Goal: Information Seeking & Learning: Learn about a topic

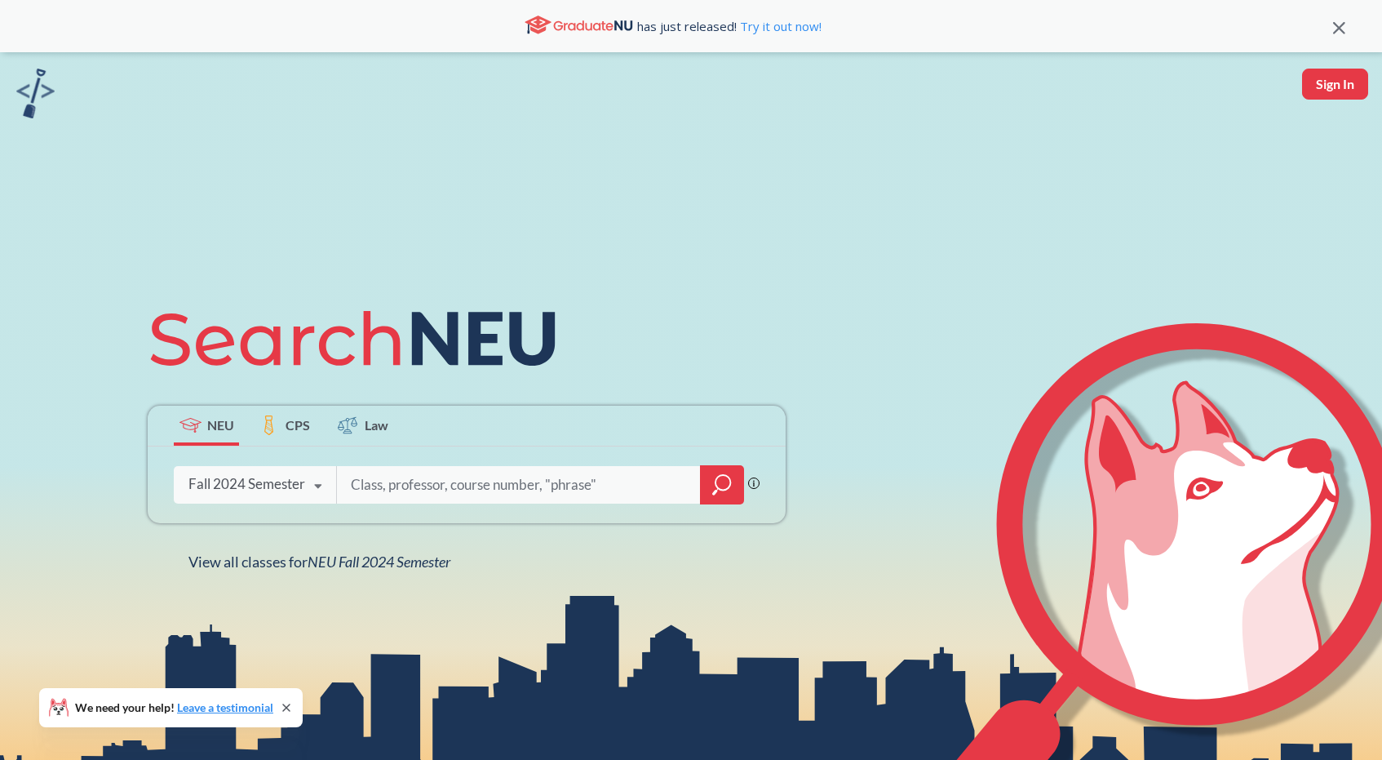
click at [239, 491] on div "Fall 2024 Semester" at bounding box center [247, 484] width 117 height 18
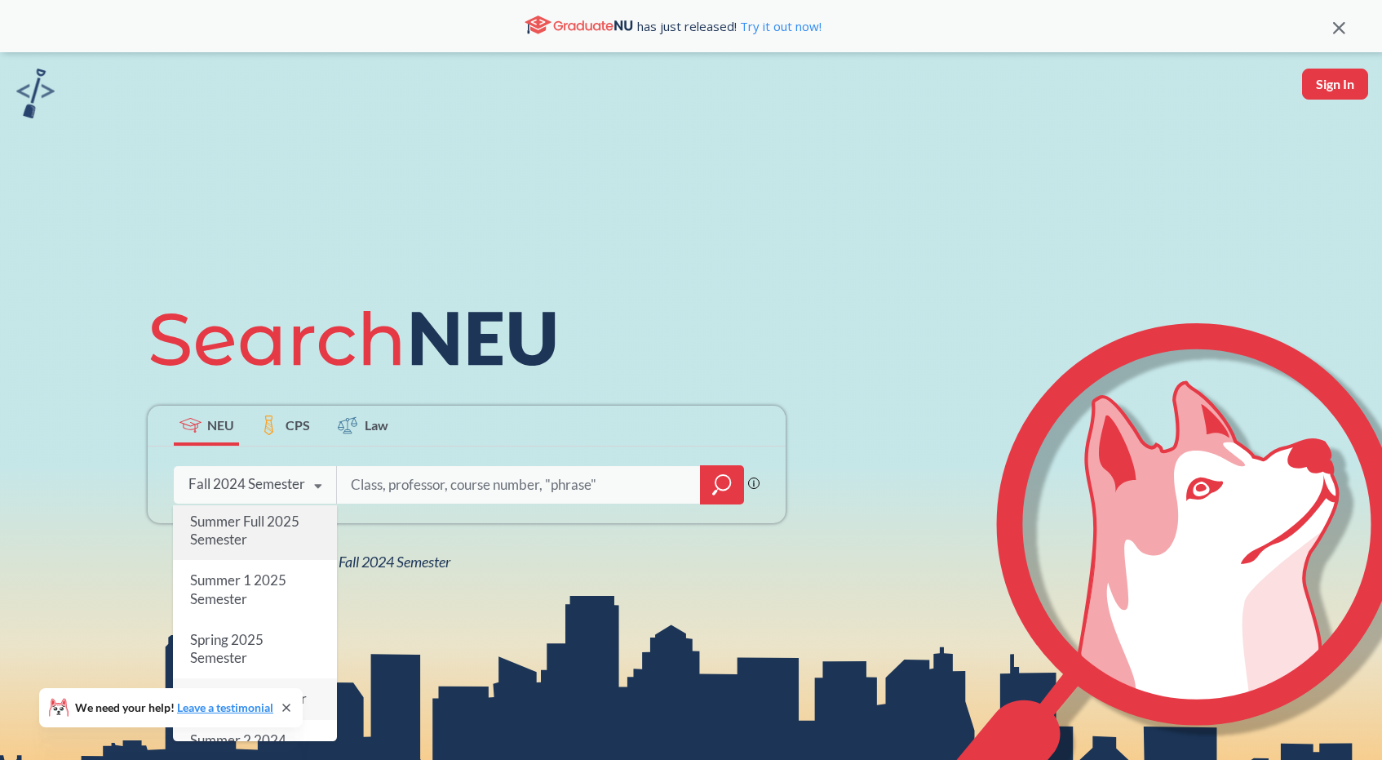
scroll to position [86, 0]
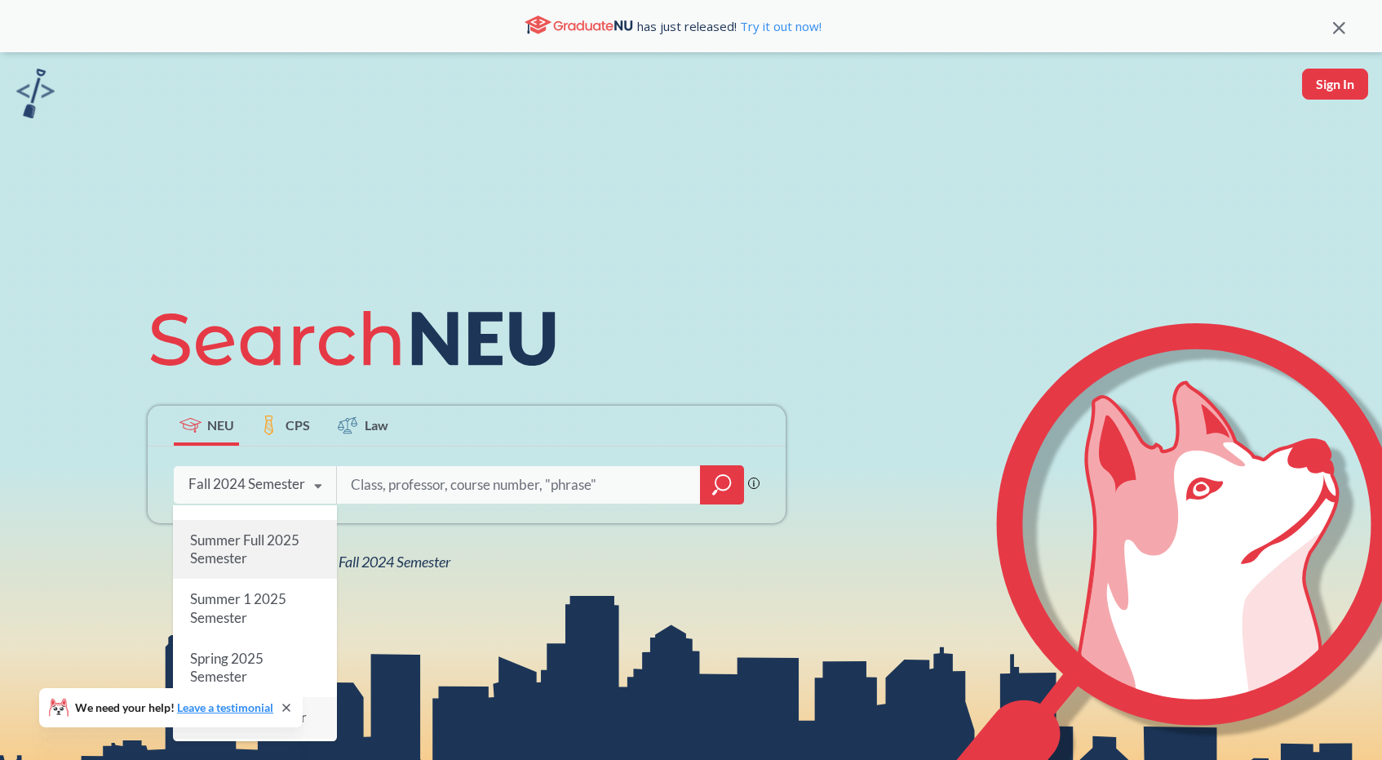
click at [224, 657] on span "Spring 2025 Semester" at bounding box center [226, 667] width 73 height 35
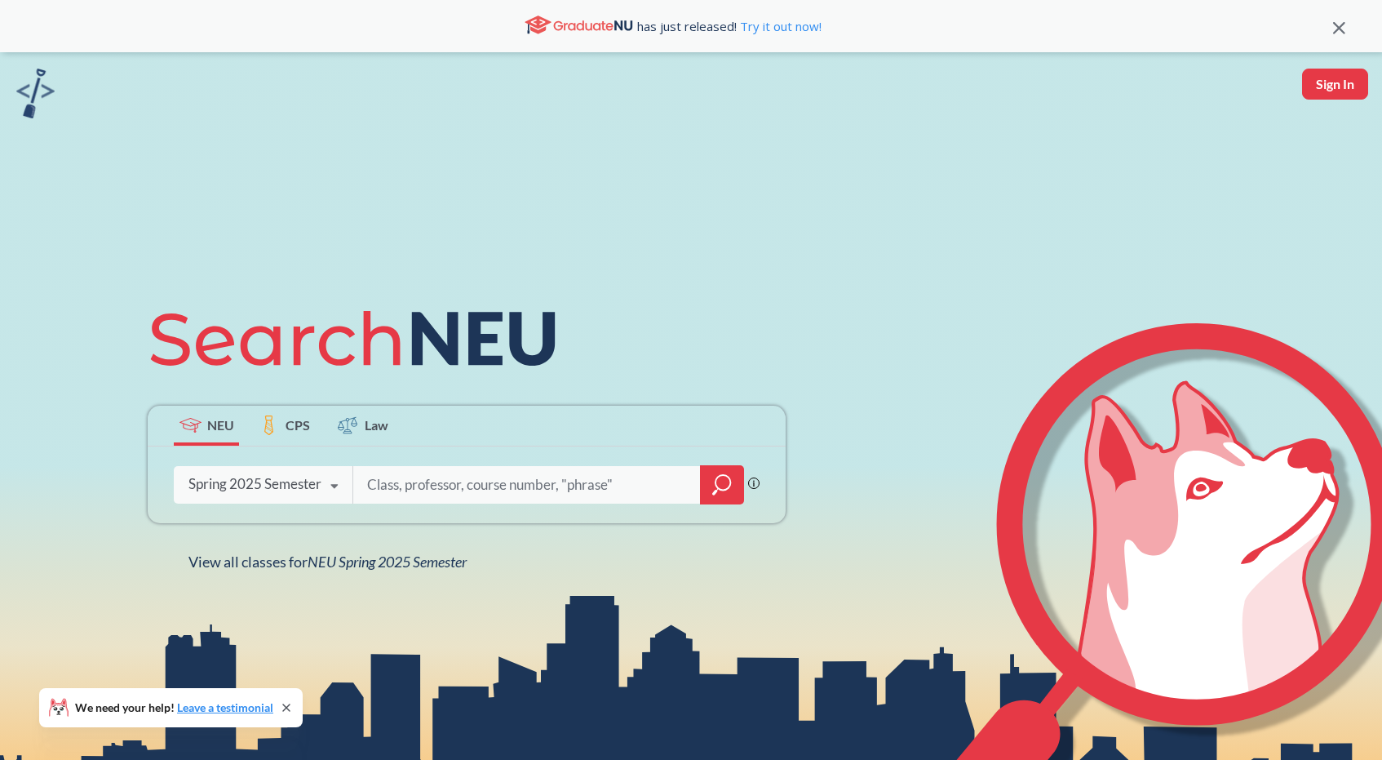
click at [415, 488] on input "search" at bounding box center [527, 485] width 323 height 34
type input "ds 5110"
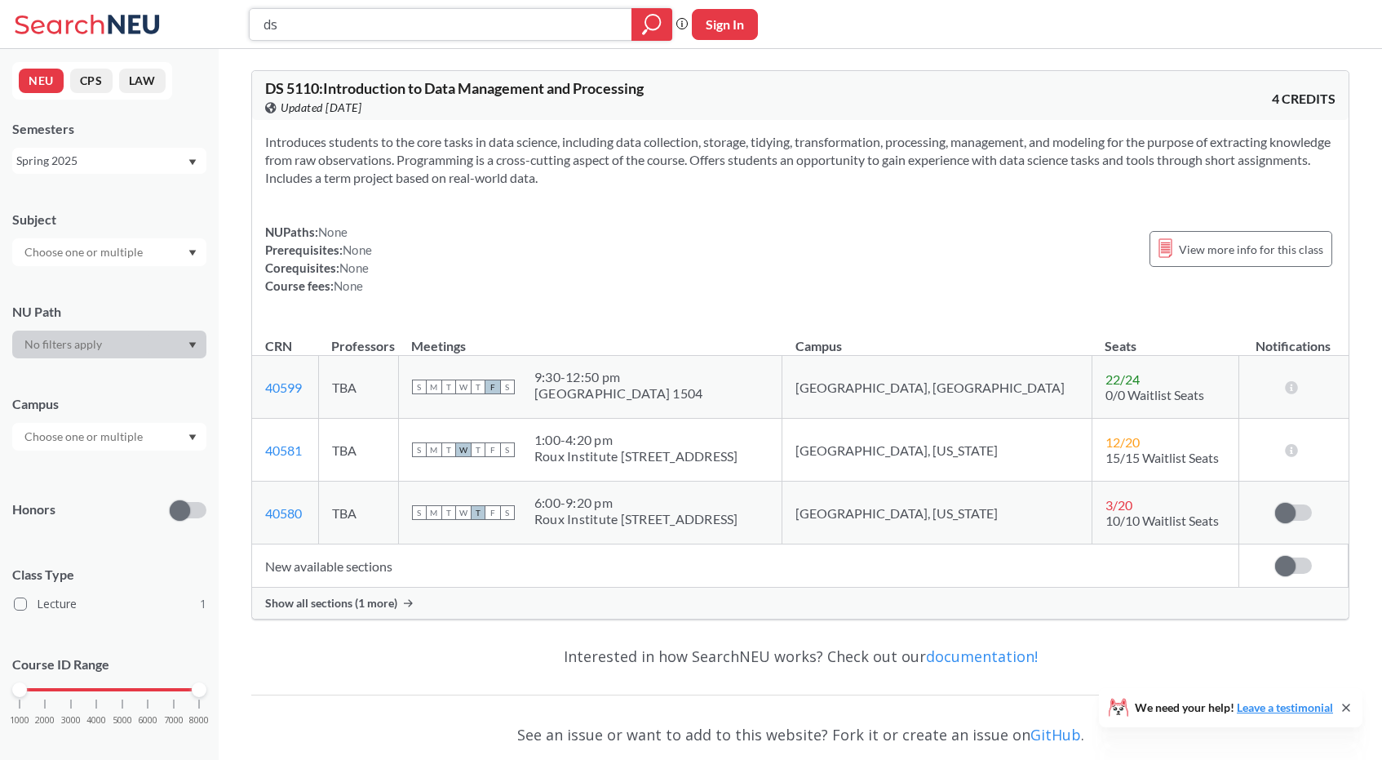
type input "d"
type input "cs 7250"
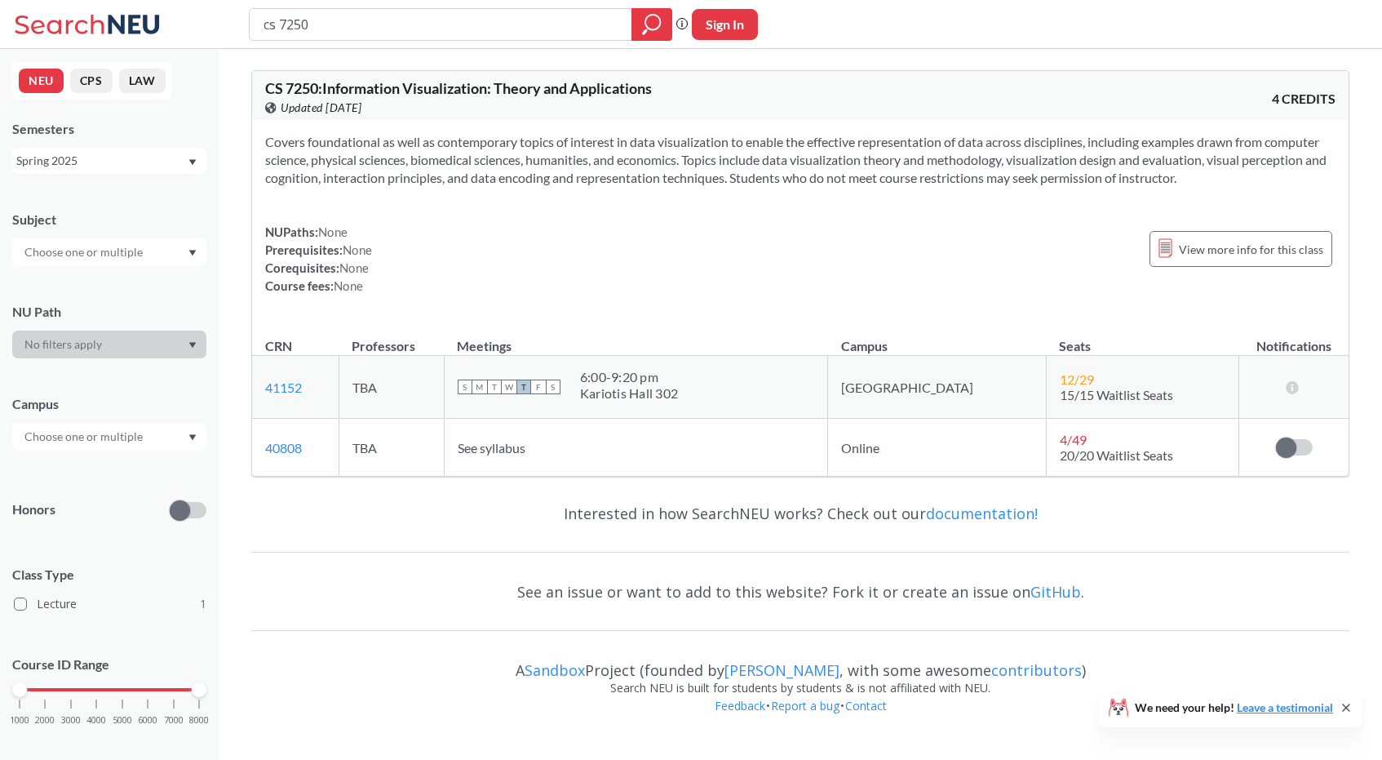
click at [120, 145] on div "Semesters Spring 2025" at bounding box center [109, 147] width 194 height 54
click at [118, 157] on div "Spring 2025" at bounding box center [101, 161] width 171 height 18
click at [86, 201] on div "Fall 2025" at bounding box center [113, 197] width 184 height 18
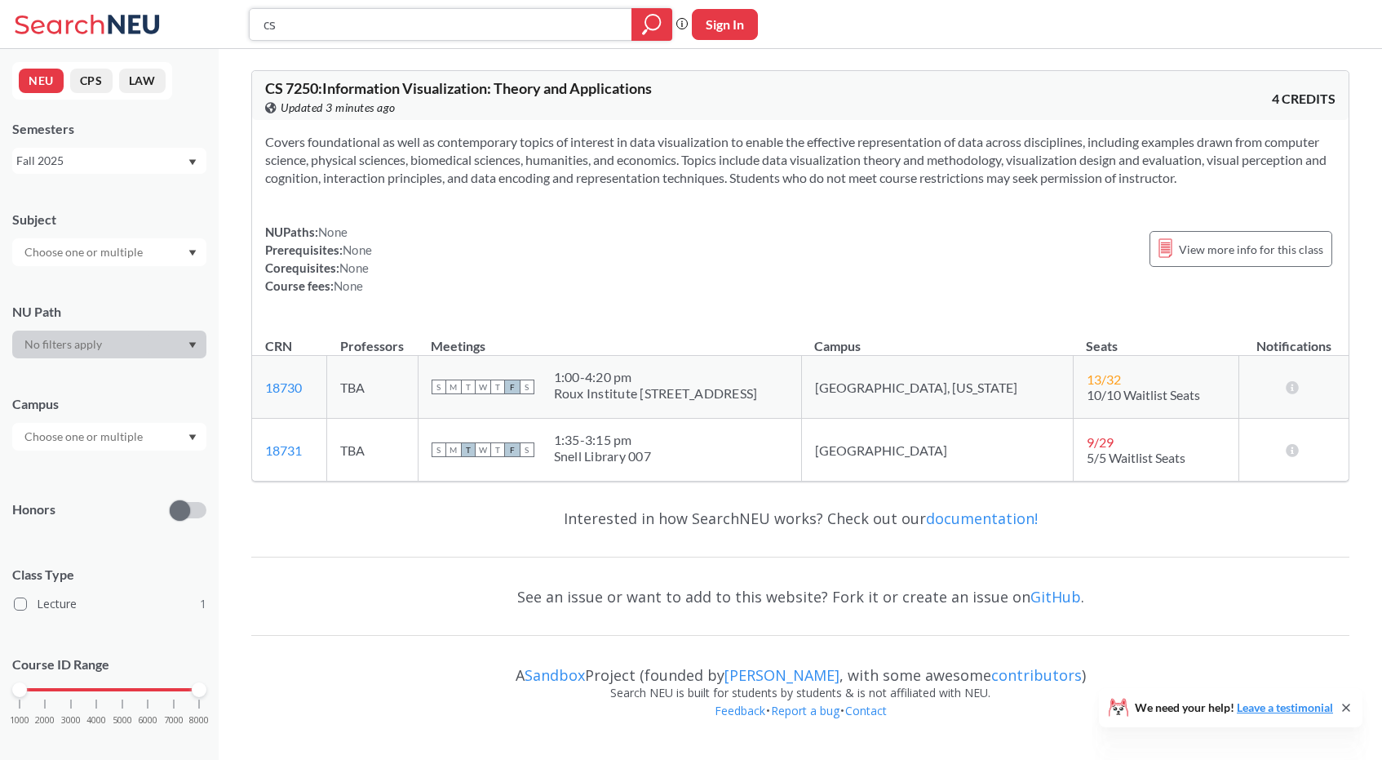
type input "c"
type input "ds 5110"
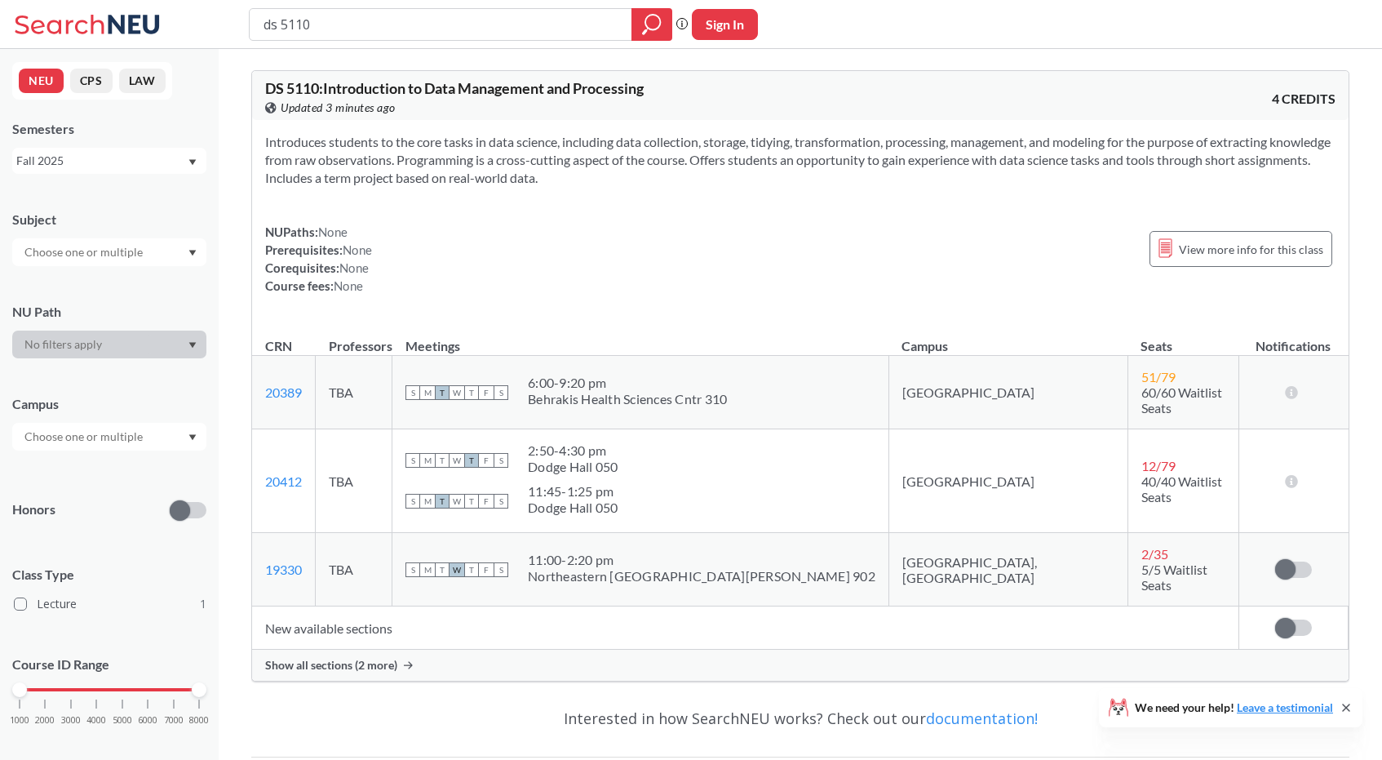
click at [379, 658] on span "Show all sections (2 more)" at bounding box center [331, 665] width 132 height 15
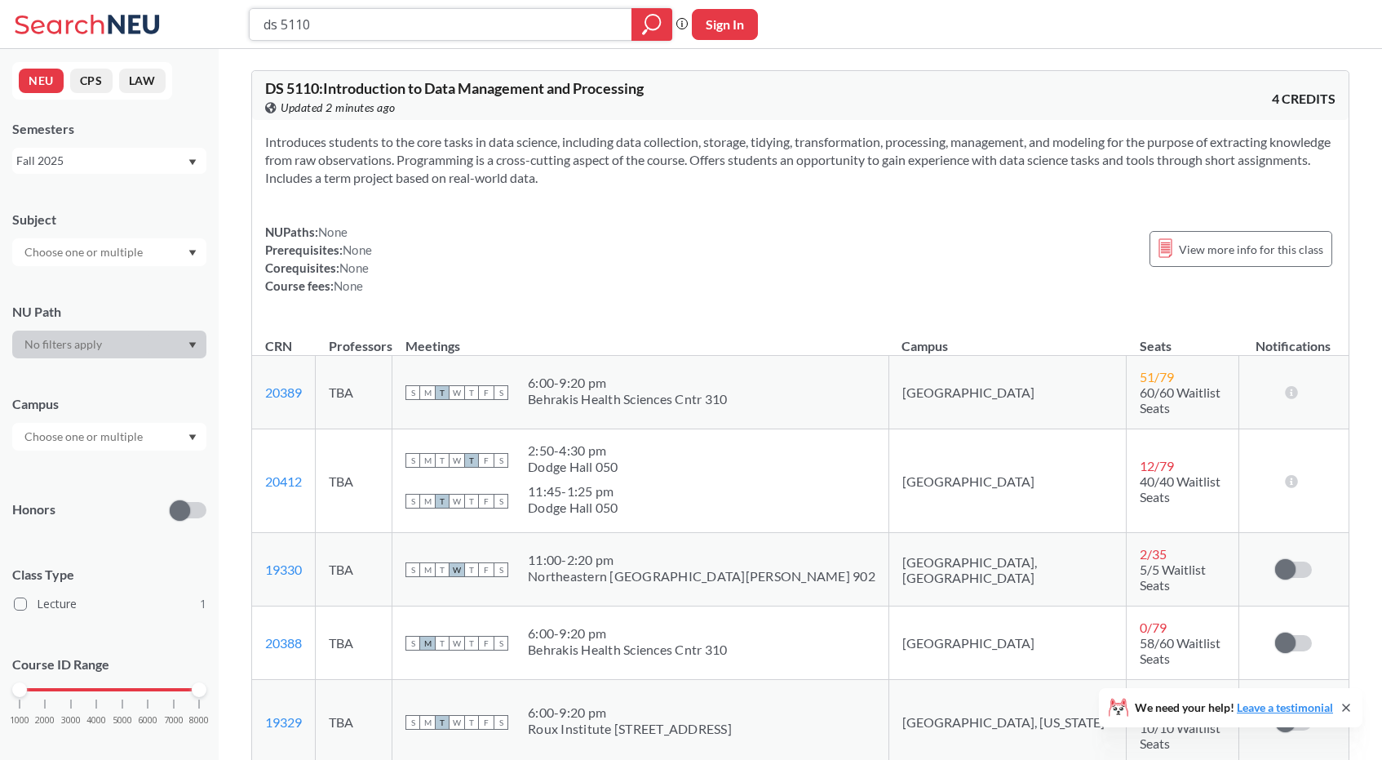
click at [403, 32] on input "ds 5110" at bounding box center [441, 25] width 358 height 28
type input "cs 5800"
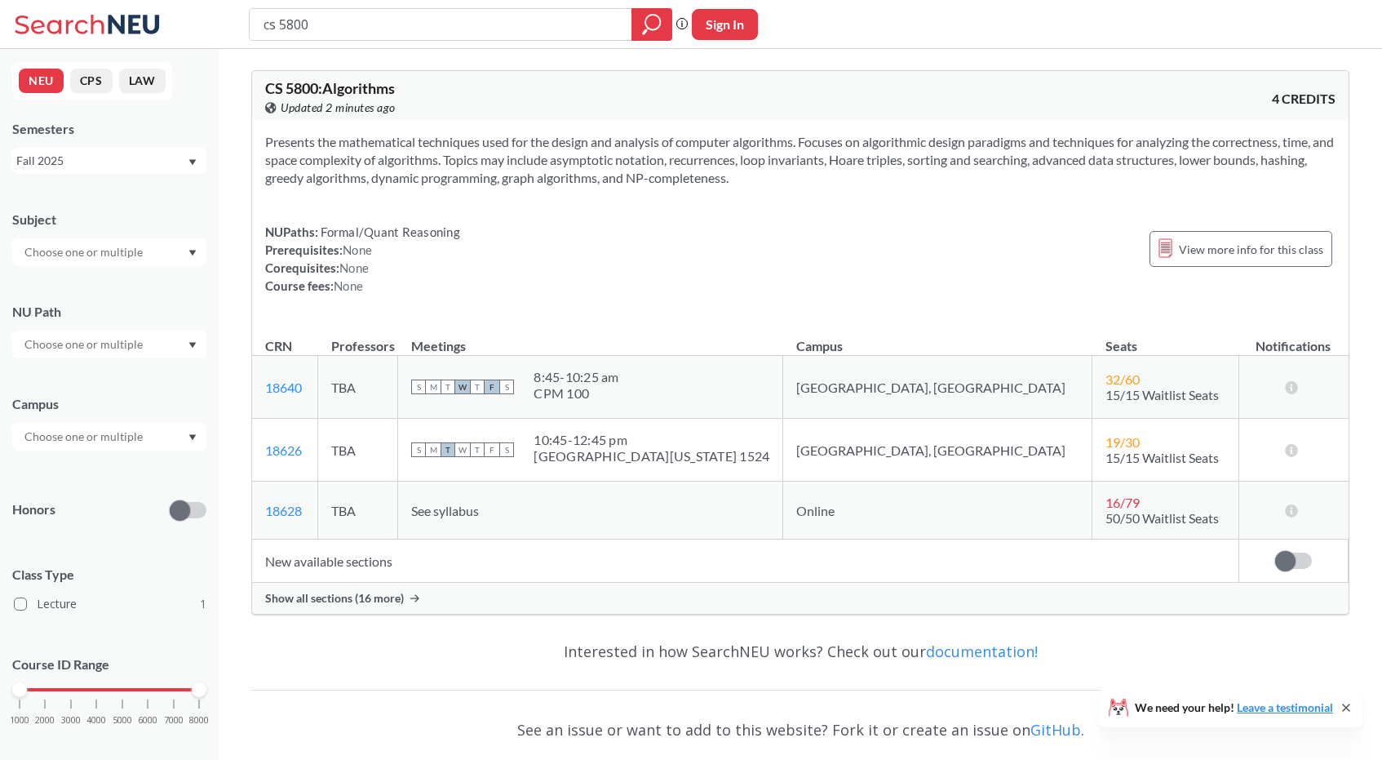
click at [392, 605] on span "Show all sections (16 more)" at bounding box center [334, 598] width 139 height 15
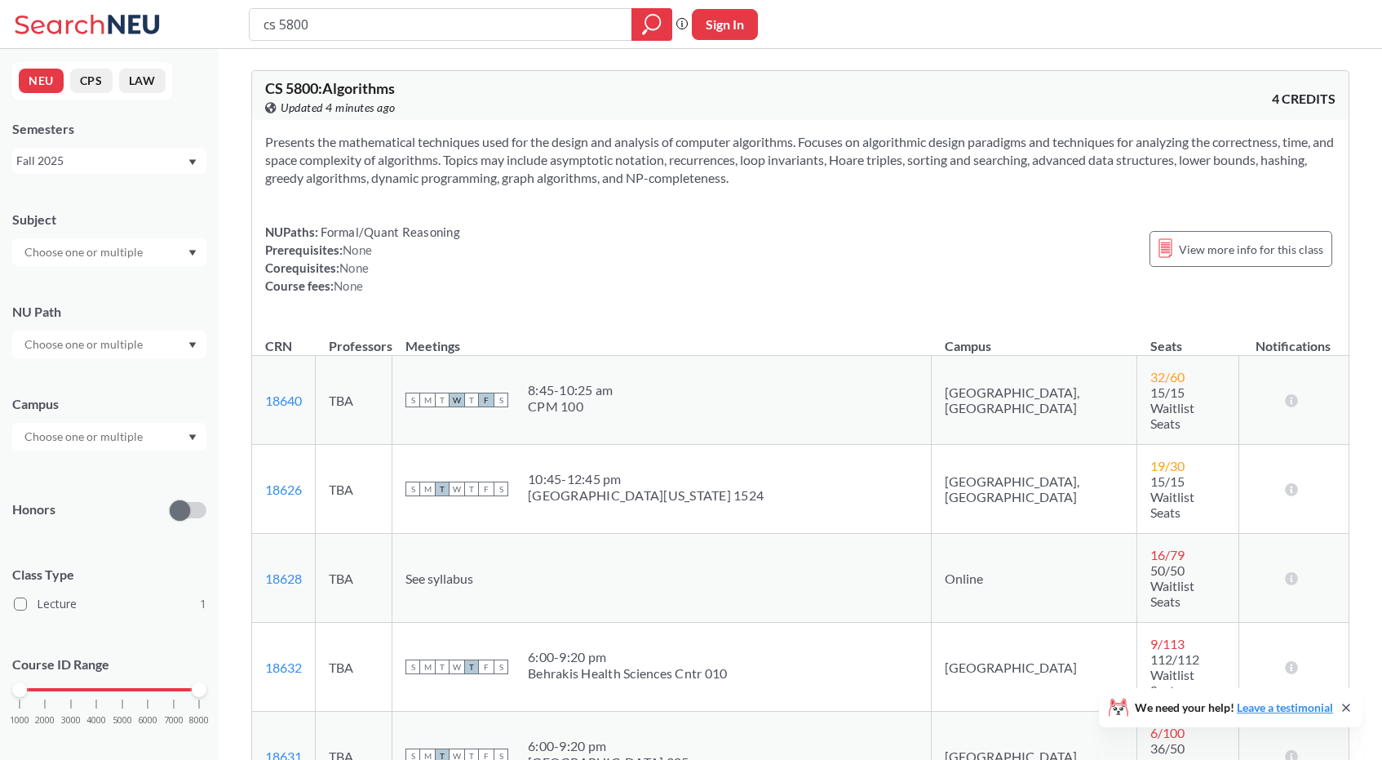
scroll to position [2, 0]
click at [457, 25] on input "cs 5800" at bounding box center [441, 25] width 358 height 28
type input "c"
click at [483, 26] on input "cs" at bounding box center [441, 25] width 358 height 28
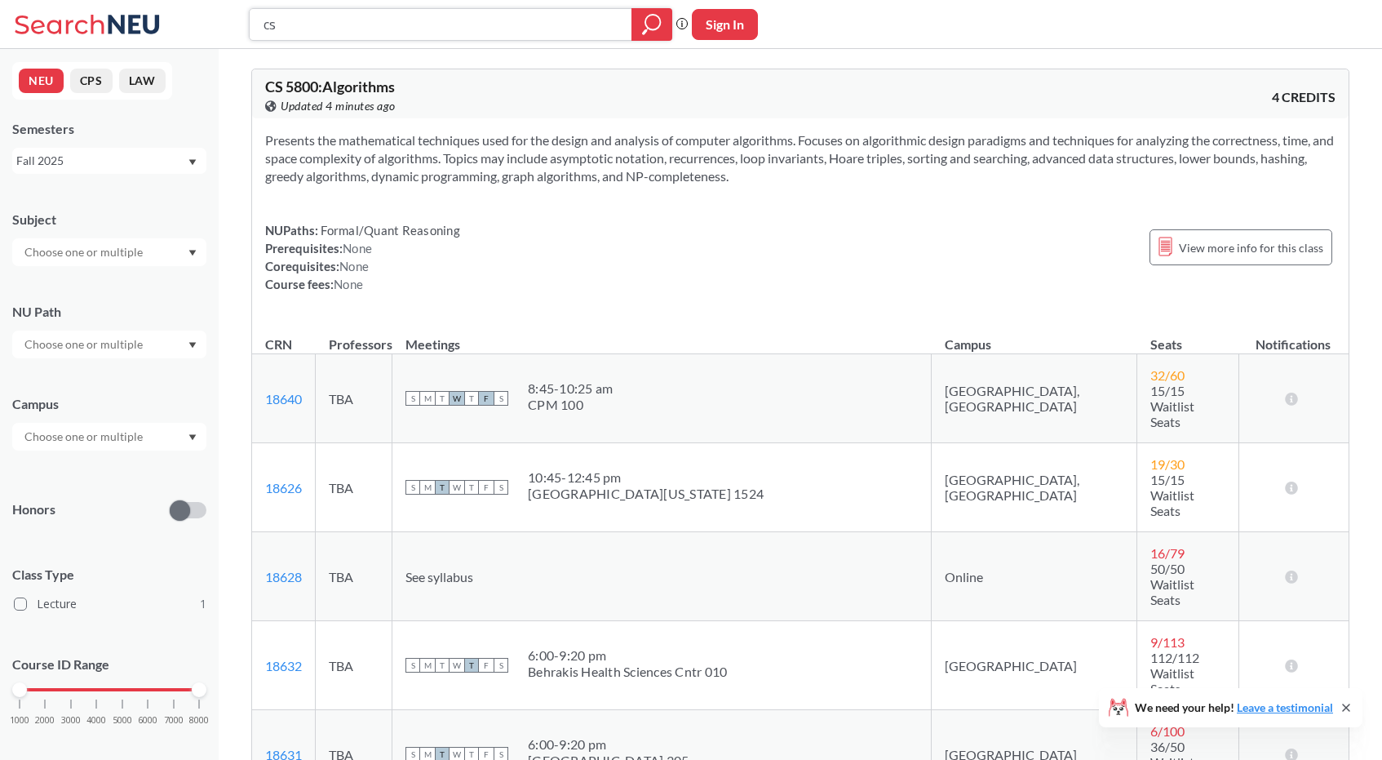
click at [483, 26] on input "cs" at bounding box center [441, 25] width 358 height 28
paste input "CS 7250"
type input "CS 7250"
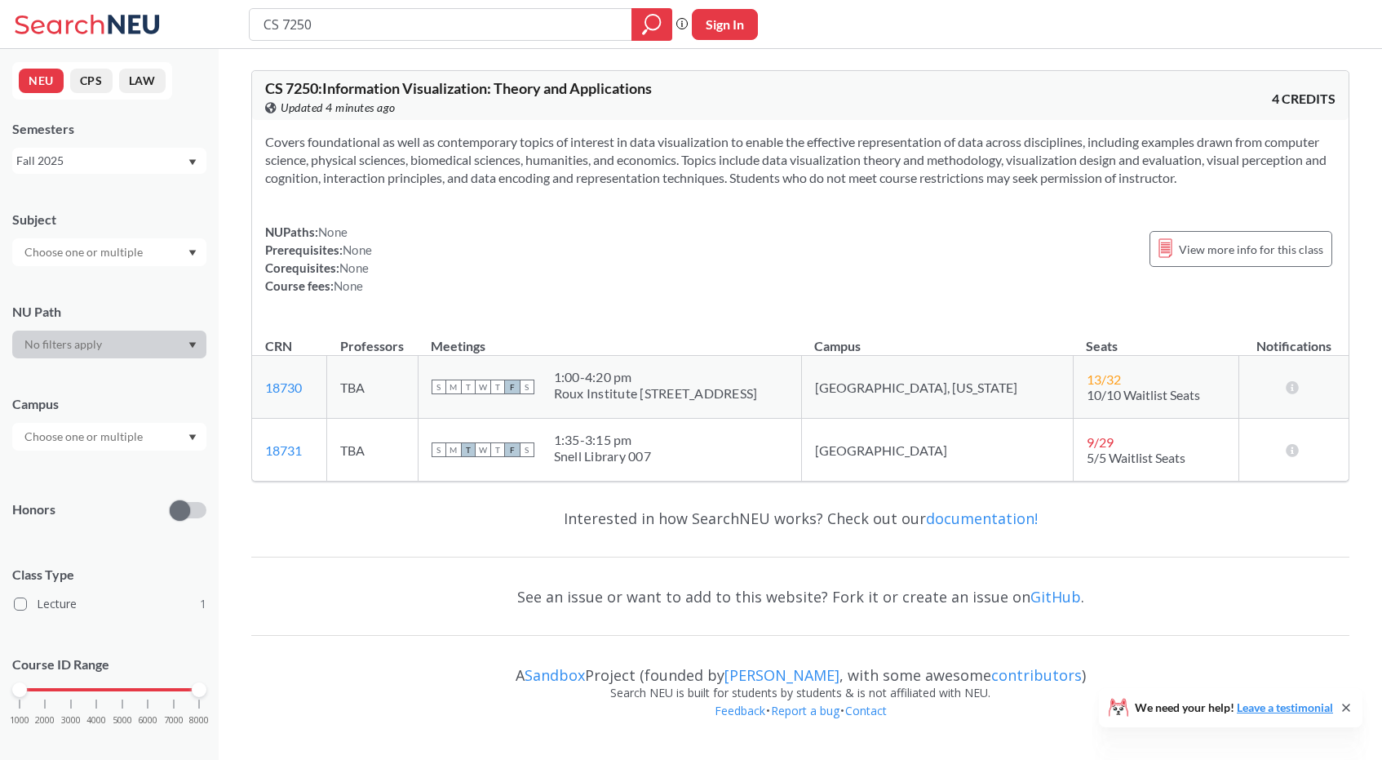
click at [109, 165] on div "Fall 2025" at bounding box center [101, 161] width 171 height 18
click at [108, 285] on div "Spring 2025" at bounding box center [113, 282] width 184 height 18
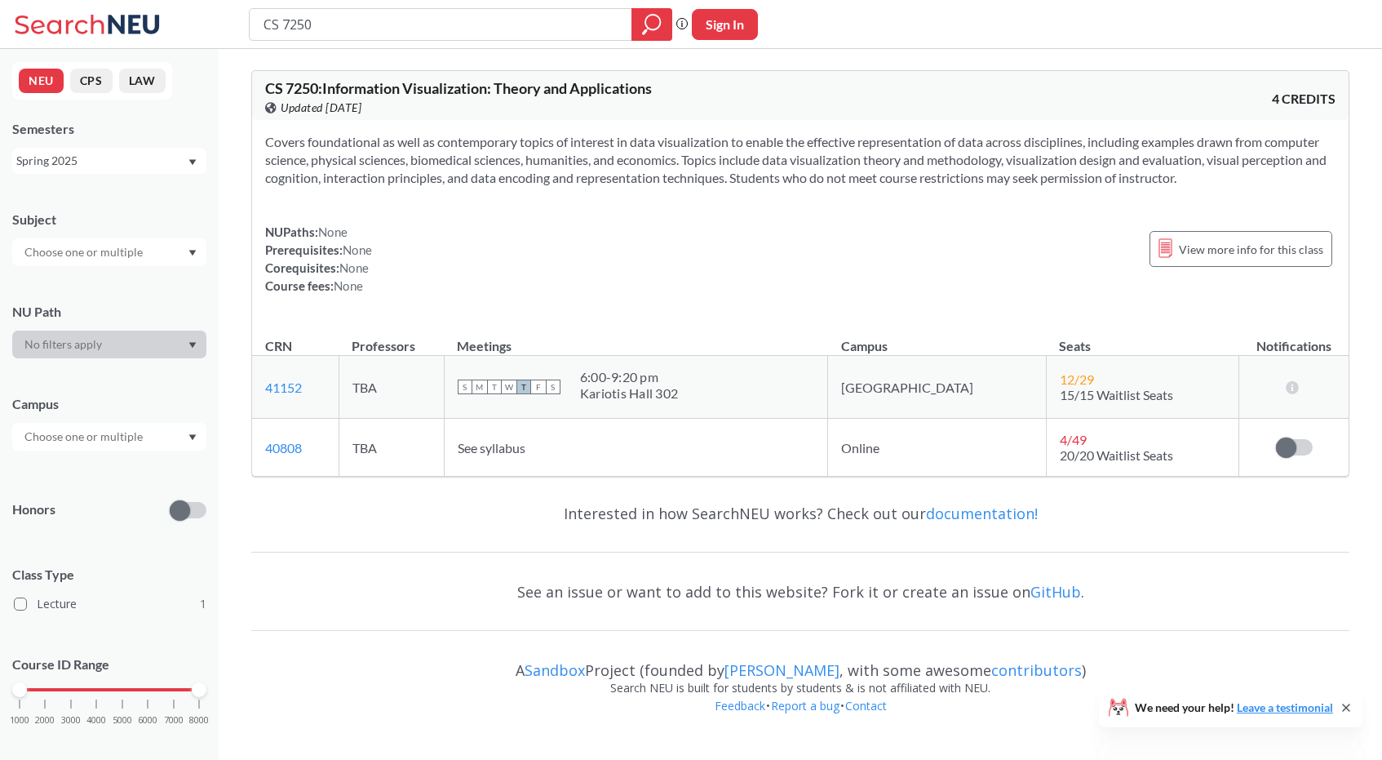
click at [141, 160] on div "Spring 2025" at bounding box center [101, 161] width 171 height 18
click at [131, 261] on div "Fall 2024" at bounding box center [109, 273] width 194 height 45
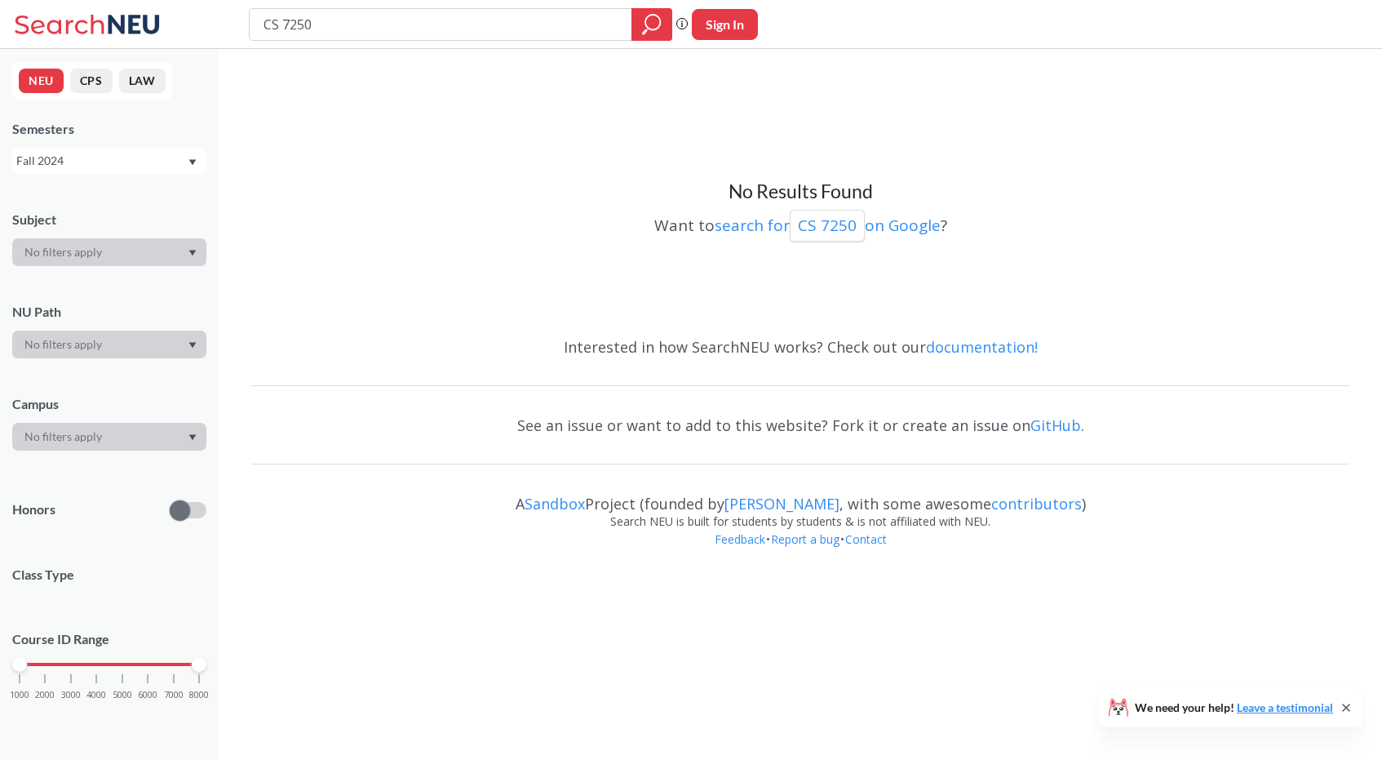
click at [122, 149] on div "Fall 2024" at bounding box center [109, 161] width 194 height 26
click at [105, 196] on div "Fall 2025" at bounding box center [113, 197] width 184 height 18
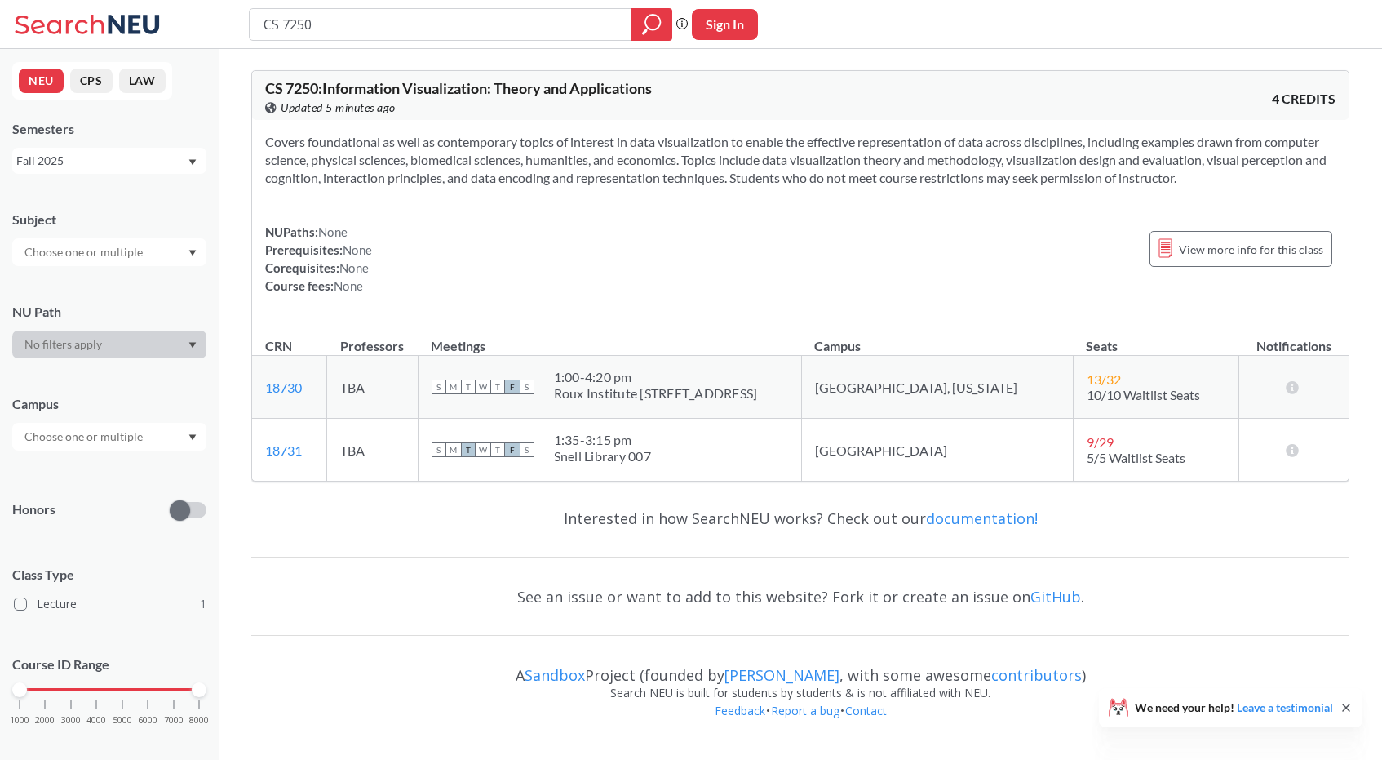
click at [161, 182] on div "NEU CPS LAW Semesters Fall 2025 Subject NU Path Campus Honors Class Type Lectur…" at bounding box center [109, 404] width 219 height 711
click at [160, 162] on div "Fall 2025" at bounding box center [101, 161] width 171 height 18
